Goal: Communication & Community: Participate in discussion

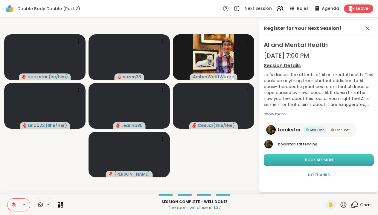
click at [307, 160] on span "Book Session" at bounding box center [319, 160] width 28 height 5
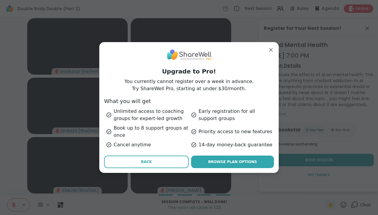
click at [146, 163] on span "Back" at bounding box center [146, 161] width 11 height 5
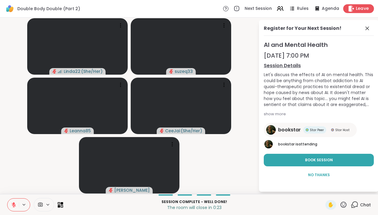
click at [364, 7] on span "Leave" at bounding box center [362, 9] width 13 height 6
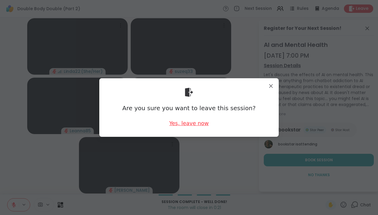
click at [194, 124] on div "Yes, leave now" at bounding box center [188, 123] width 39 height 7
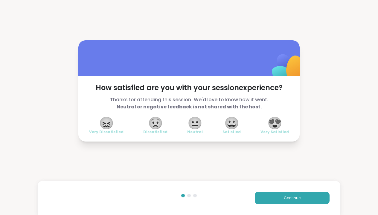
click at [276, 122] on span "😍" at bounding box center [274, 123] width 15 height 11
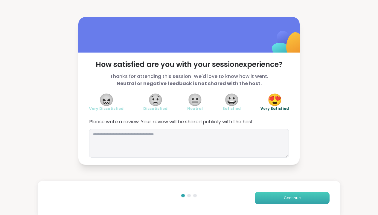
click at [287, 201] on button "Continue" at bounding box center [292, 198] width 75 height 13
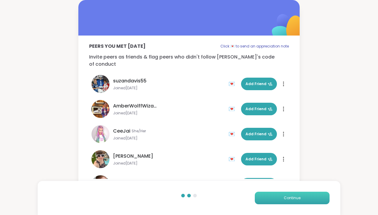
click at [287, 201] on button "Continue" at bounding box center [292, 198] width 75 height 13
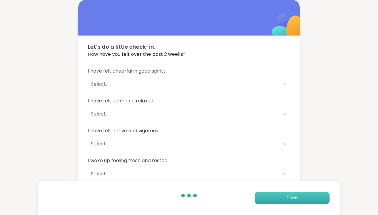
click at [287, 198] on span "Finish" at bounding box center [292, 198] width 10 height 5
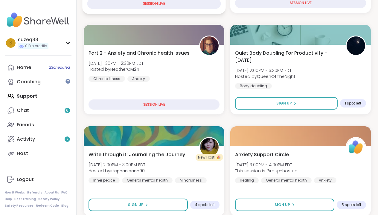
scroll to position [169, 0]
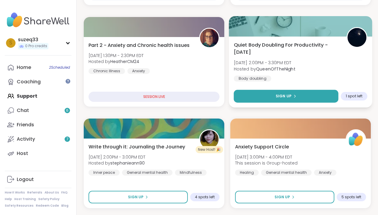
click at [288, 96] on span "Sign Up" at bounding box center [284, 96] width 16 height 5
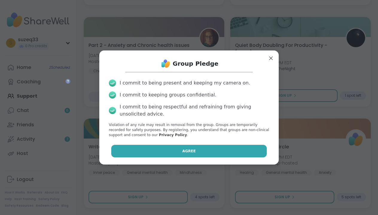
click at [224, 150] on button "Agree" at bounding box center [189, 151] width 156 height 13
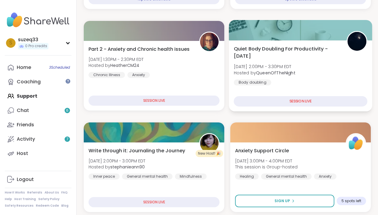
scroll to position [164, 0]
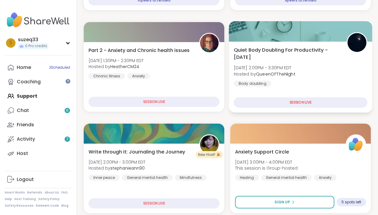
click at [281, 63] on div "Quiet Body Doubling For Productivity - Monday Mon, Sep 15 | 2:00PM - 3:30PM EDT…" at bounding box center [301, 66] width 134 height 40
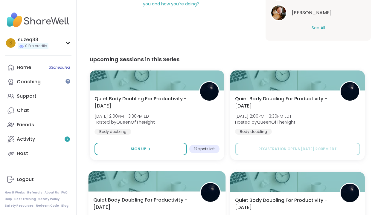
type textarea "*"
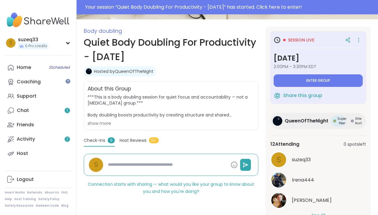
scroll to position [73, 0]
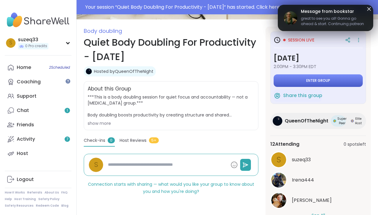
click at [314, 78] on button "Enter group" at bounding box center [318, 80] width 89 height 13
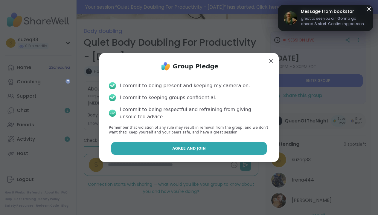
click at [205, 147] on button "Agree and Join" at bounding box center [189, 148] width 156 height 13
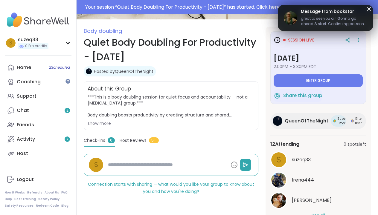
type textarea "*"
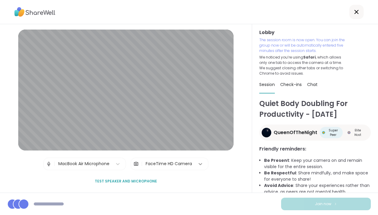
click at [195, 164] on div at bounding box center [200, 164] width 11 height 11
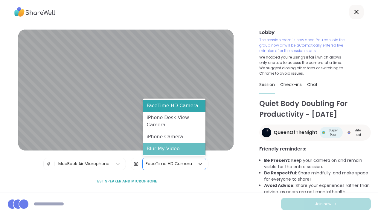
click at [175, 151] on div "Blur My Video" at bounding box center [174, 149] width 63 height 12
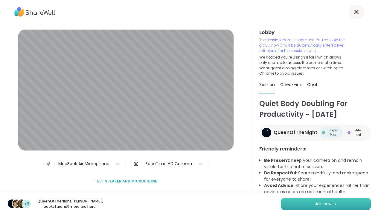
click at [308, 203] on button "Join now" at bounding box center [326, 204] width 90 height 13
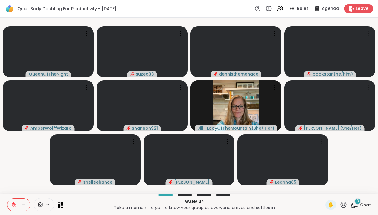
click at [356, 204] on div "3" at bounding box center [358, 201] width 7 height 7
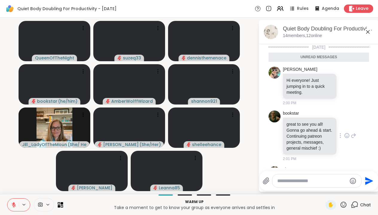
scroll to position [74, 0]
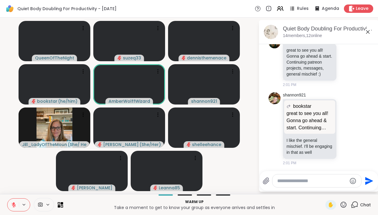
click at [281, 183] on textarea "Type your message" at bounding box center [312, 181] width 70 height 6
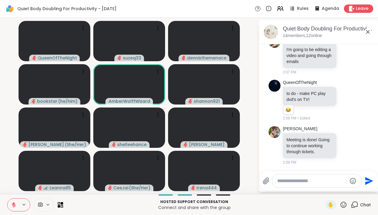
scroll to position [791, 0]
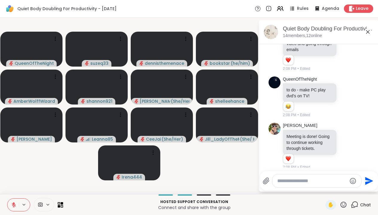
click at [296, 183] on textarea "Type your message" at bounding box center [312, 181] width 70 height 6
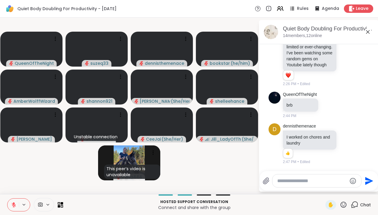
scroll to position [1501, 0]
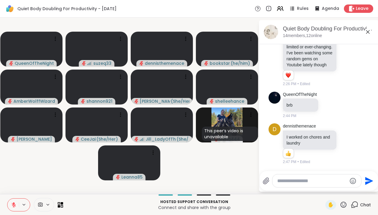
click at [285, 181] on textarea "Type your message" at bounding box center [312, 181] width 70 height 6
click at [347, 145] on icon at bounding box center [346, 144] width 5 height 6
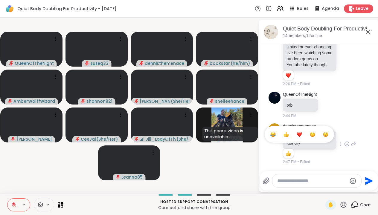
click at [301, 134] on div "Select Reaction: Heart" at bounding box center [299, 134] width 5 height 5
click at [293, 180] on textarea "Type your message" at bounding box center [312, 181] width 70 height 6
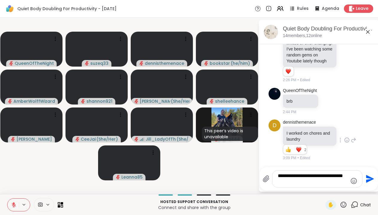
scroll to position [0, 0]
click at [293, 180] on textarea "**********" at bounding box center [313, 179] width 70 height 12
click at [348, 180] on div "**********" at bounding box center [318, 179] width 90 height 17
click at [346, 179] on textarea "**********" at bounding box center [313, 179] width 70 height 12
click at [347, 180] on div "**********" at bounding box center [318, 179] width 90 height 17
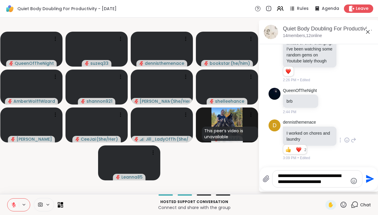
click at [346, 179] on textarea "**********" at bounding box center [313, 179] width 70 height 12
click at [292, 176] on textarea "**********" at bounding box center [313, 179] width 70 height 12
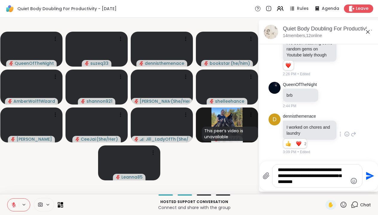
click at [303, 183] on textarea "**********" at bounding box center [313, 176] width 70 height 18
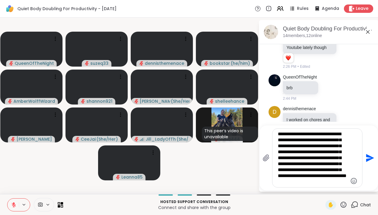
click at [344, 157] on textarea "**********" at bounding box center [313, 158] width 70 height 54
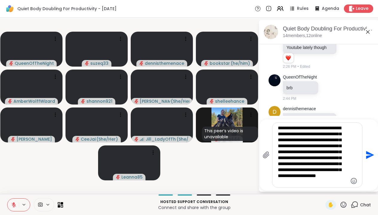
type textarea "**********"
click at [321, 182] on textarea "**********" at bounding box center [313, 155] width 70 height 60
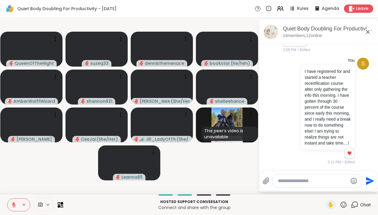
scroll to position [1619, 0]
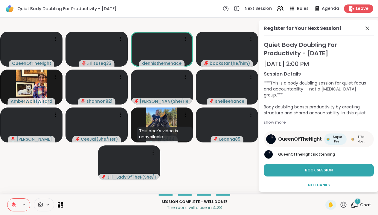
click at [357, 202] on div "1" at bounding box center [358, 201] width 7 height 7
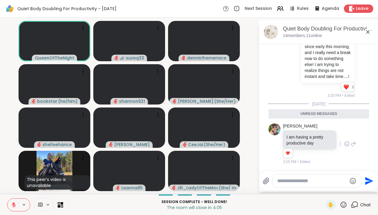
scroll to position [1685, 0]
click at [350, 144] on icon at bounding box center [346, 144] width 5 height 6
click at [302, 135] on div "Select Reaction: Heart" at bounding box center [299, 134] width 5 height 5
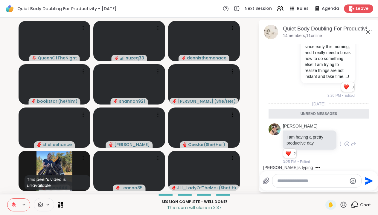
click at [358, 8] on span "Leave" at bounding box center [362, 9] width 13 height 6
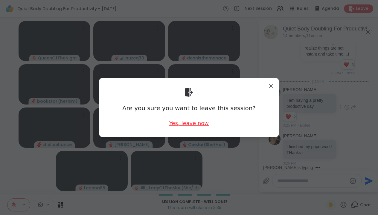
scroll to position [1709, 0]
click at [197, 124] on div "Yes, leave now" at bounding box center [188, 123] width 39 height 7
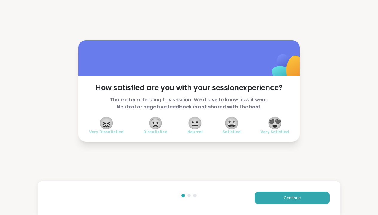
click at [277, 123] on span "😍" at bounding box center [274, 123] width 15 height 11
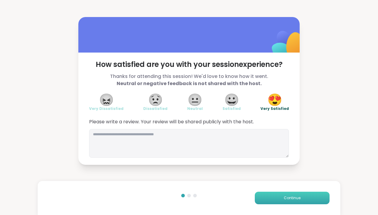
click at [298, 197] on span "Continue" at bounding box center [292, 198] width 17 height 5
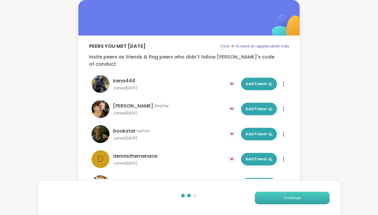
click at [298, 197] on span "Continue" at bounding box center [292, 198] width 17 height 5
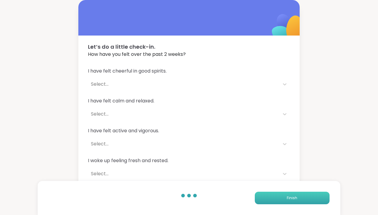
click at [298, 197] on button "Finish" at bounding box center [292, 198] width 75 height 13
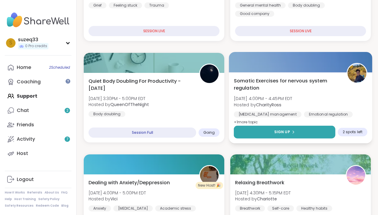
scroll to position [236, 0]
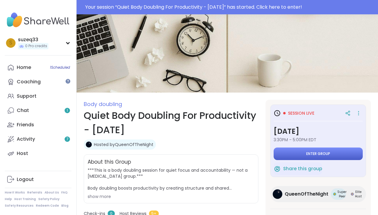
click at [313, 152] on span "Enter group" at bounding box center [318, 154] width 24 height 5
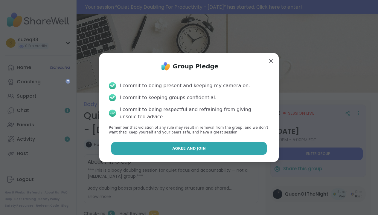
click at [214, 143] on button "Agree and Join" at bounding box center [189, 148] width 156 height 13
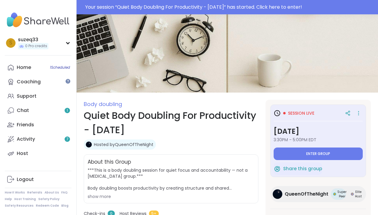
type textarea "*"
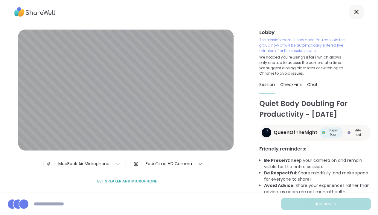
click at [200, 163] on icon at bounding box center [200, 164] width 6 height 6
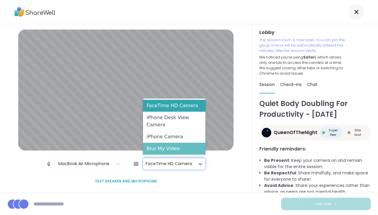
click at [182, 151] on div "Blur My Video" at bounding box center [174, 149] width 63 height 12
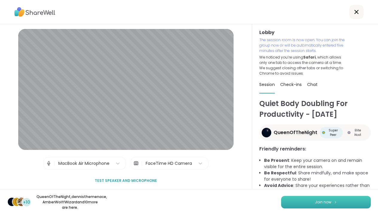
click at [323, 200] on span "Join now" at bounding box center [323, 202] width 16 height 5
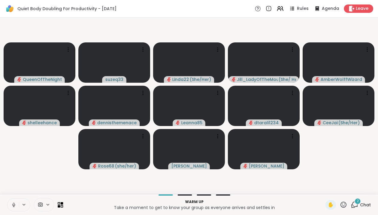
click at [356, 205] on icon at bounding box center [354, 204] width 7 height 7
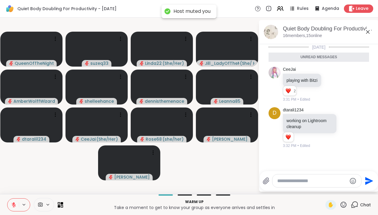
click at [291, 183] on textarea "Type your message" at bounding box center [312, 181] width 70 height 6
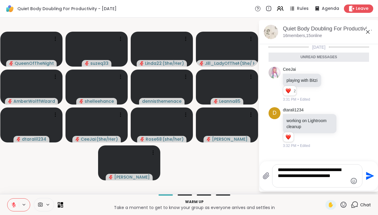
click at [301, 181] on textarea "**********" at bounding box center [313, 176] width 70 height 18
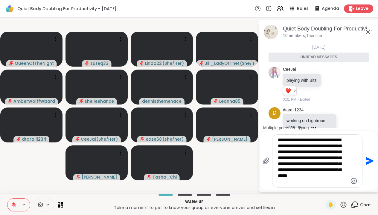
click at [340, 165] on textarea "**********" at bounding box center [313, 161] width 70 height 48
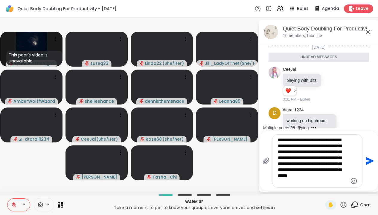
click at [293, 181] on textarea "**********" at bounding box center [313, 161] width 70 height 48
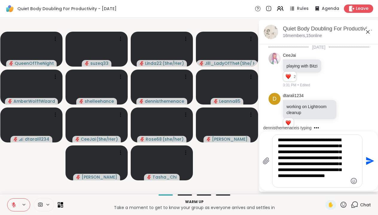
scroll to position [46, 0]
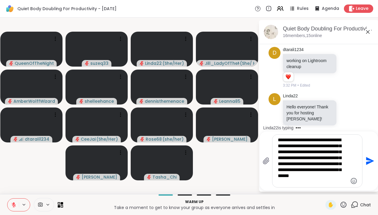
type textarea "**********"
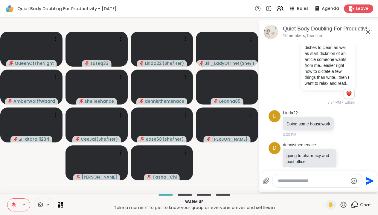
scroll to position [178, 0]
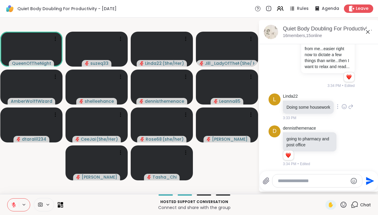
click at [346, 105] on icon at bounding box center [344, 107] width 5 height 6
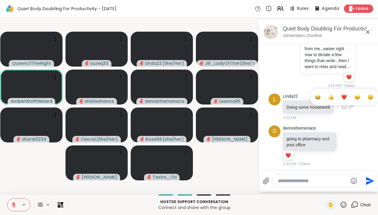
click at [346, 96] on div "Select Reaction: Heart" at bounding box center [344, 97] width 5 height 5
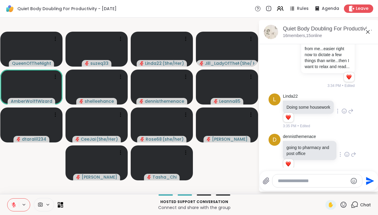
click at [347, 153] on icon at bounding box center [346, 155] width 5 height 6
click at [301, 143] on div "Select Reaction: Heart" at bounding box center [299, 144] width 5 height 5
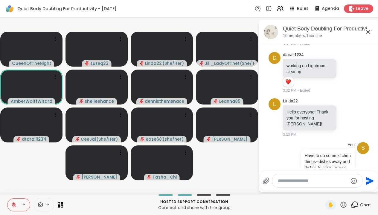
scroll to position [0, 0]
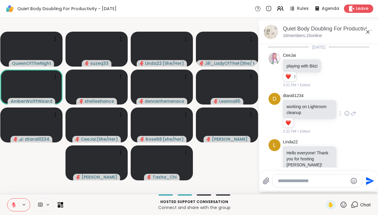
click at [348, 113] on icon at bounding box center [346, 114] width 5 height 6
click at [300, 104] on div "Select Reaction: Heart" at bounding box center [299, 103] width 5 height 5
click at [348, 156] on icon at bounding box center [346, 159] width 5 height 6
click at [301, 147] on div "Select Reaction: Heart" at bounding box center [299, 149] width 5 height 5
click at [333, 70] on icon at bounding box center [331, 70] width 5 height 6
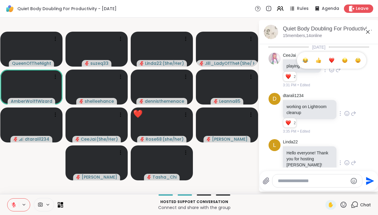
click at [334, 60] on div "Select Reaction: Heart" at bounding box center [331, 60] width 5 height 5
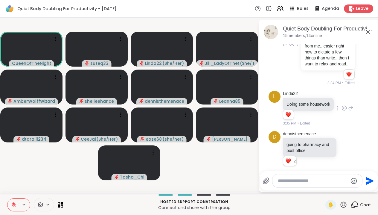
scroll to position [195, 0]
